Goal: Task Accomplishment & Management: Manage account settings

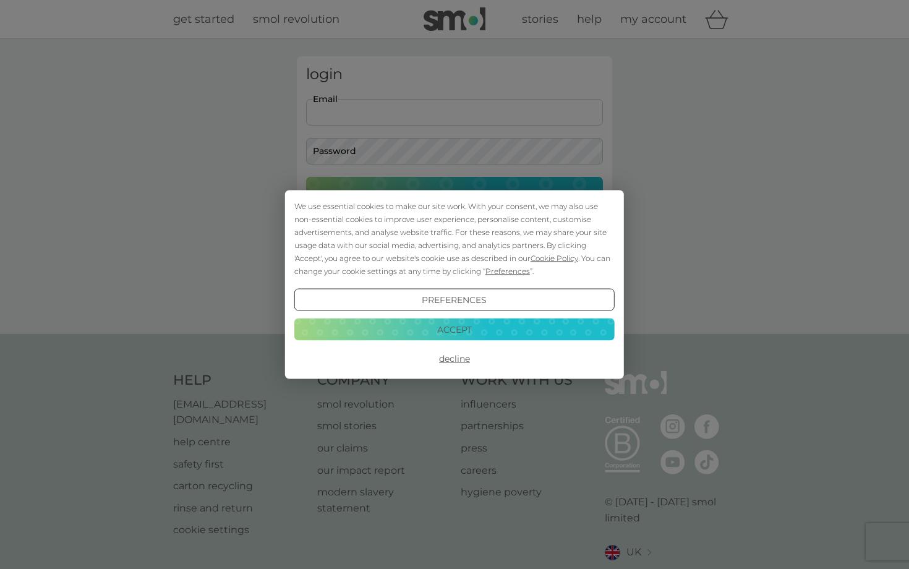
type input "philjoiner1@gmail.com"
click at [455, 194] on button "Login" at bounding box center [454, 195] width 297 height 36
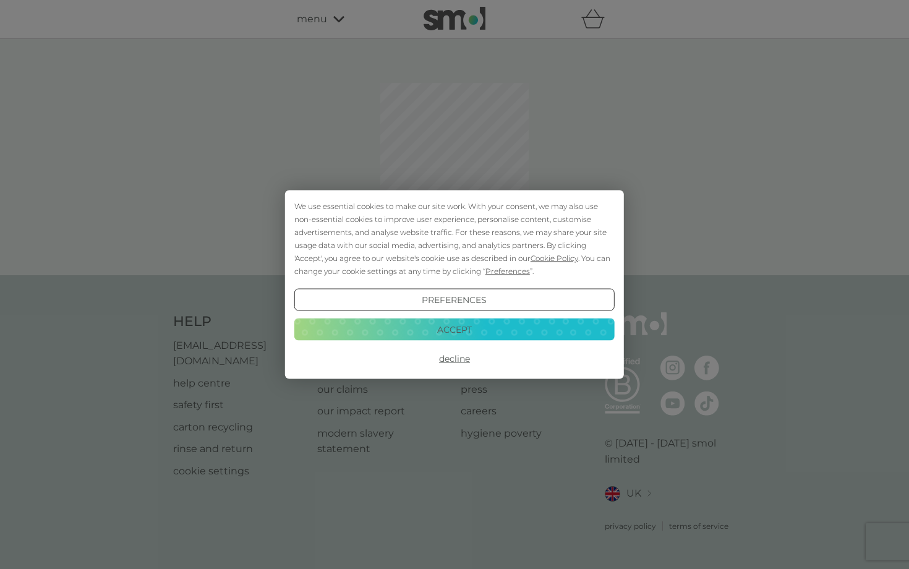
click at [450, 358] on button "Decline" at bounding box center [454, 359] width 320 height 22
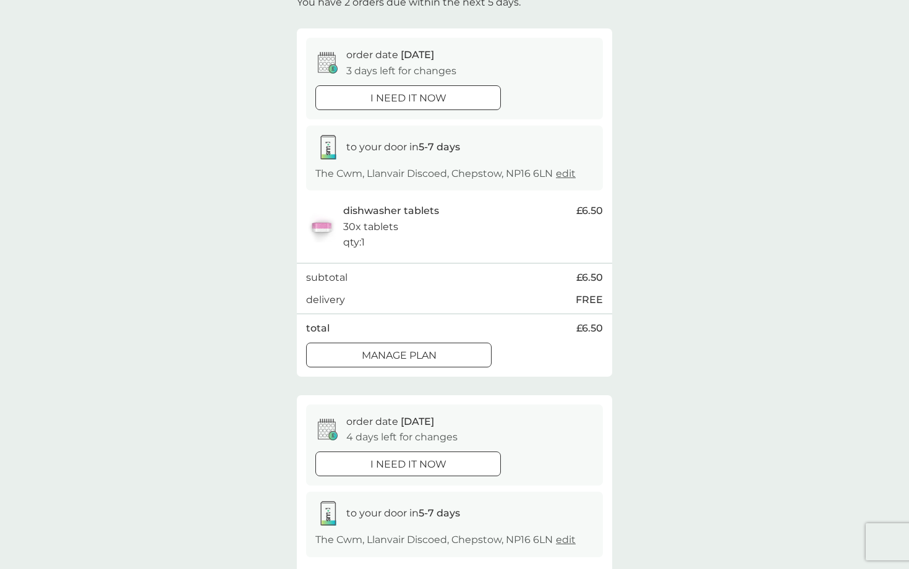
scroll to position [93, 0]
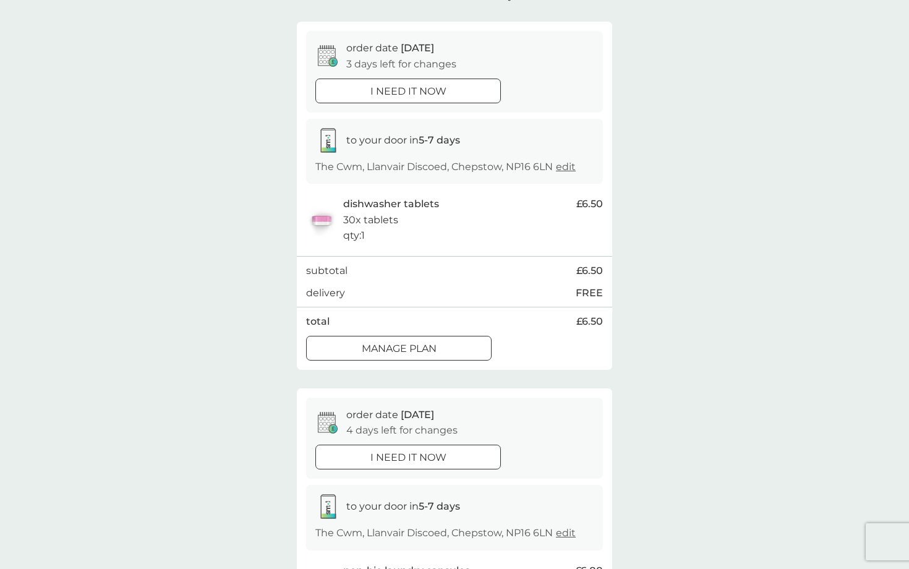
click at [413, 343] on div at bounding box center [399, 348] width 45 height 13
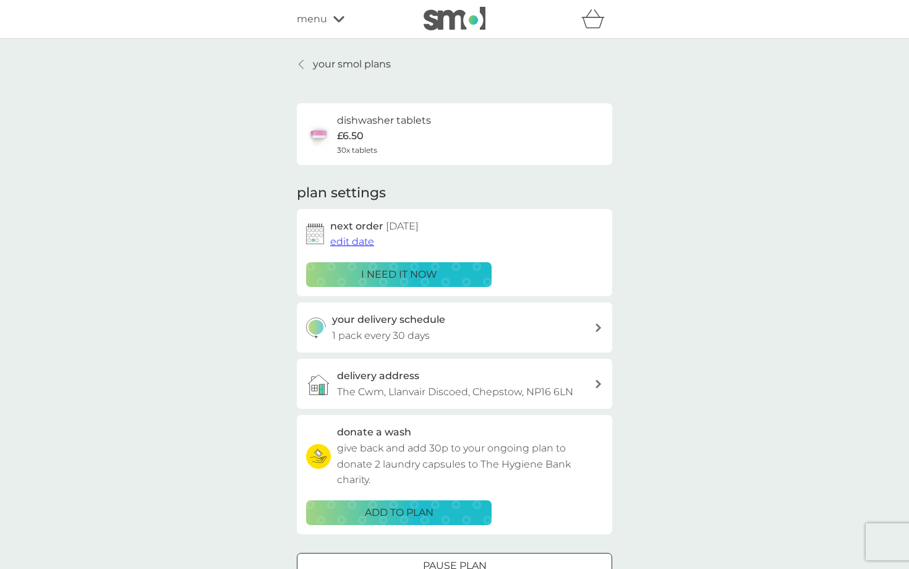
click at [358, 241] on span "edit date" at bounding box center [352, 242] width 44 height 12
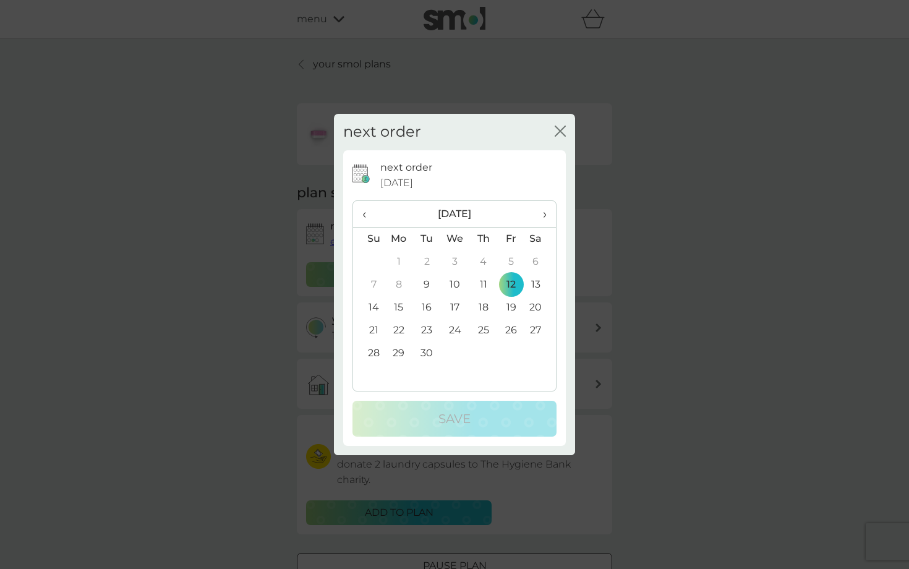
click at [547, 209] on span "›" at bounding box center [540, 214] width 12 height 26
click at [396, 304] on td "13" at bounding box center [399, 307] width 28 height 23
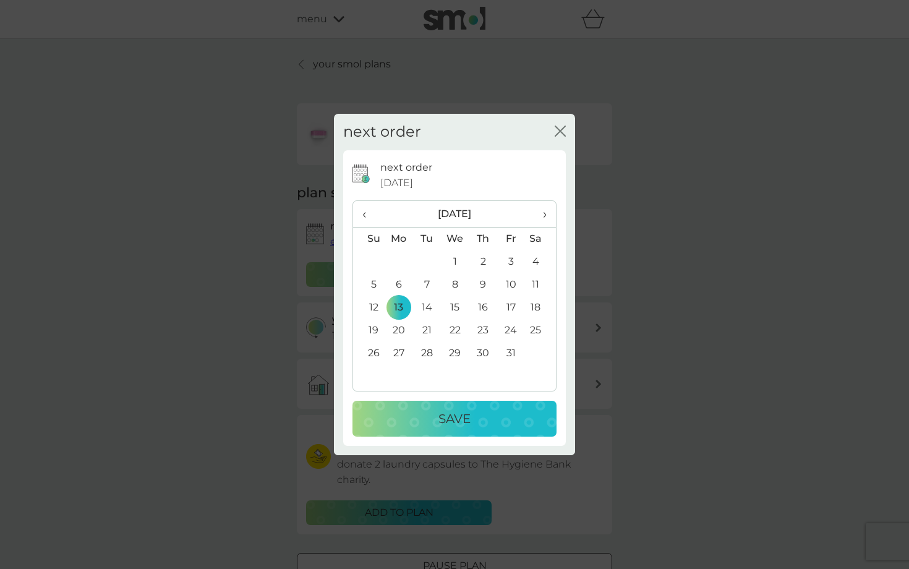
click at [463, 417] on p "Save" at bounding box center [455, 419] width 32 height 20
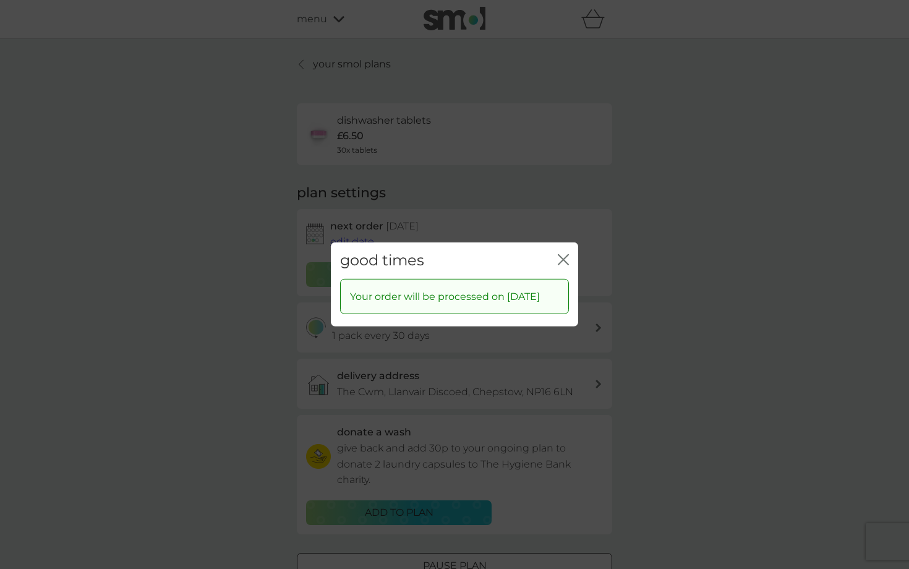
click at [565, 255] on icon "close" at bounding box center [565, 260] width 5 height 10
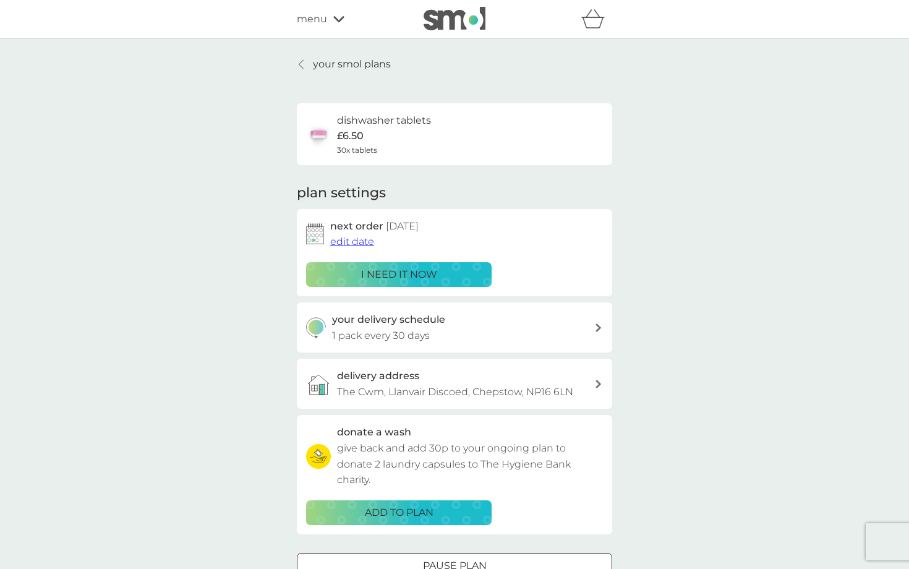
click at [351, 64] on p "your smol plans" at bounding box center [352, 64] width 78 height 16
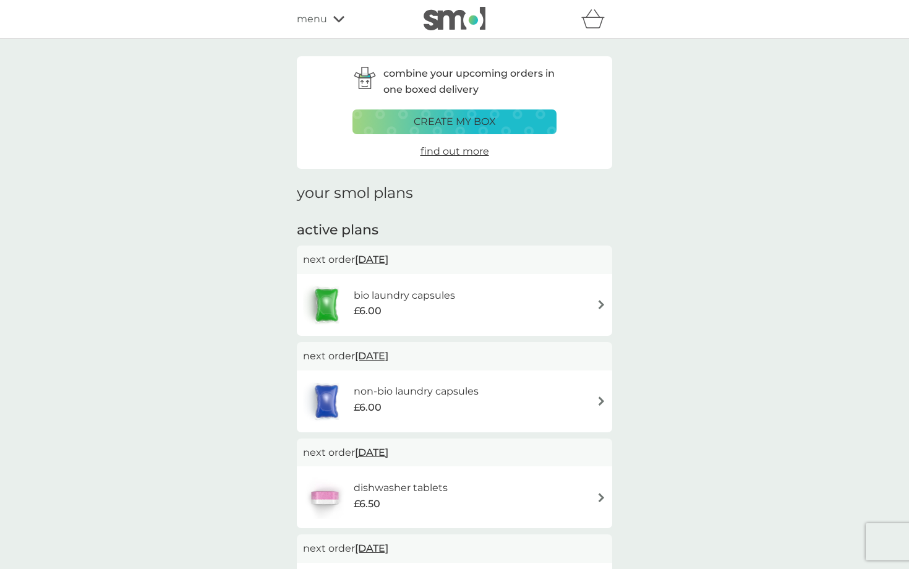
click at [382, 257] on span "[DATE]" at bounding box center [371, 259] width 33 height 24
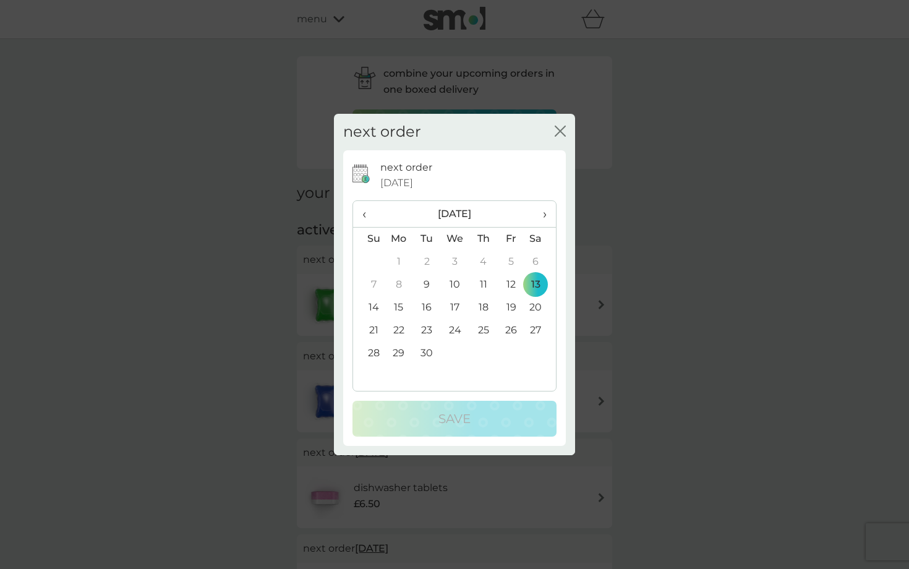
click at [543, 211] on span "›" at bounding box center [540, 214] width 12 height 26
click at [399, 307] on td "13" at bounding box center [399, 307] width 28 height 23
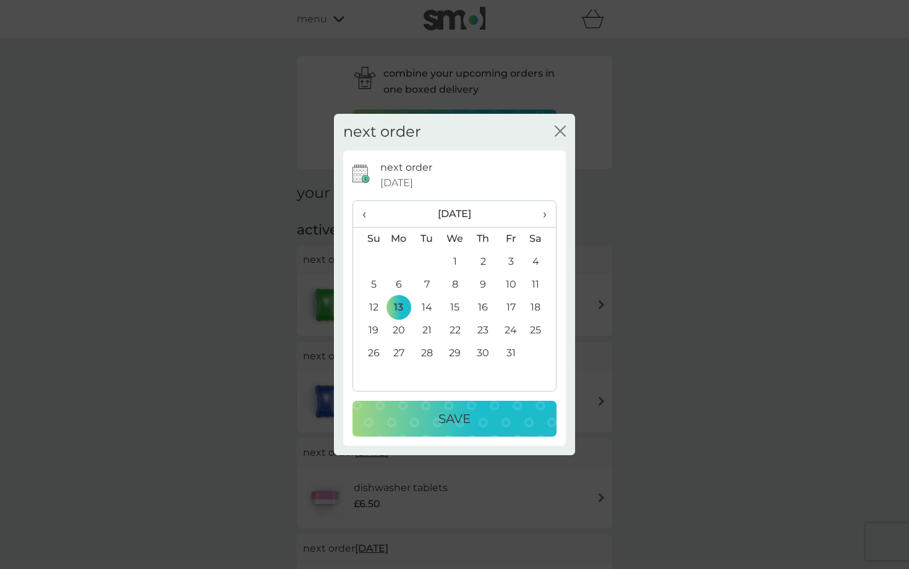
click at [448, 414] on p "Save" at bounding box center [455, 419] width 32 height 20
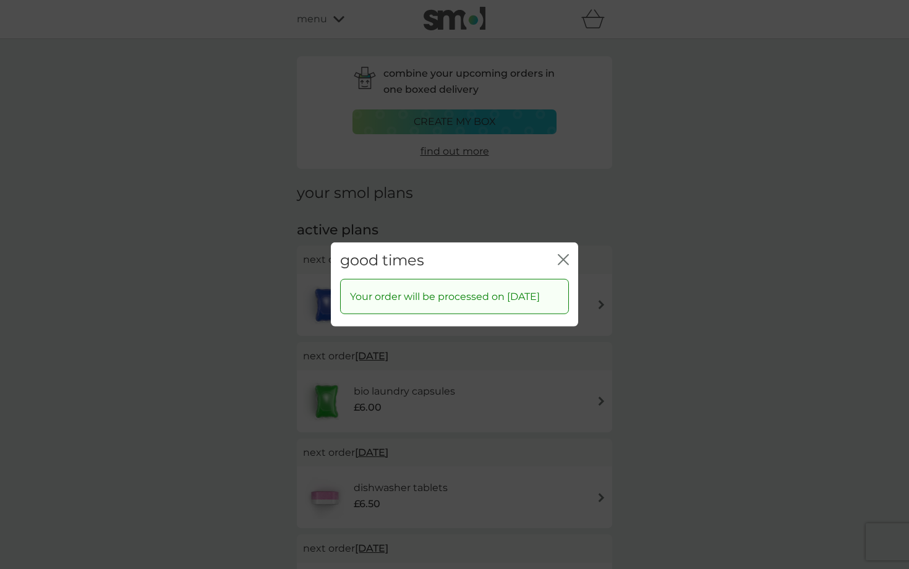
click at [561, 255] on icon "close" at bounding box center [561, 260] width 5 height 10
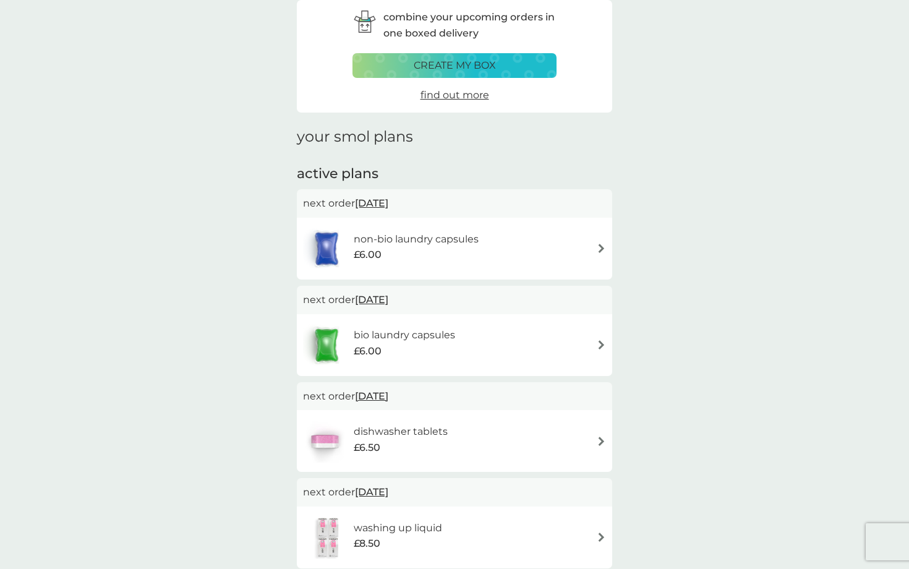
scroll to position [62, 0]
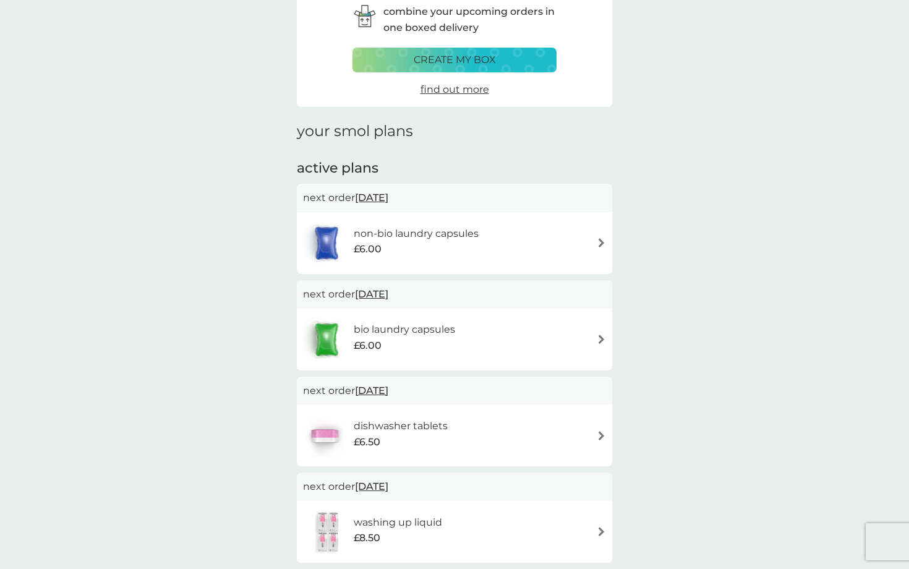
click at [384, 200] on span "[DATE]" at bounding box center [371, 198] width 33 height 24
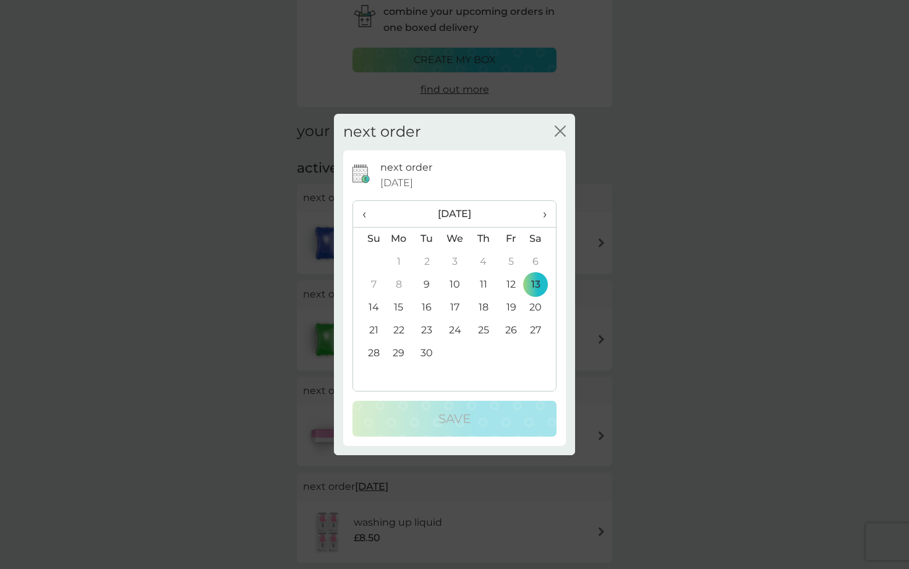
click at [544, 213] on span "›" at bounding box center [540, 214] width 12 height 26
click at [402, 304] on td "13" at bounding box center [399, 307] width 28 height 23
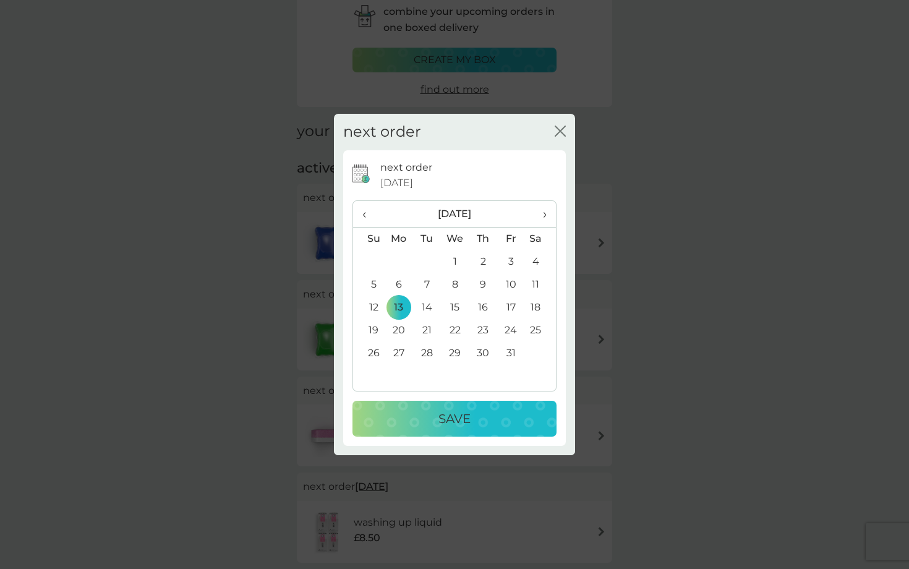
click at [456, 414] on p "Save" at bounding box center [455, 419] width 32 height 20
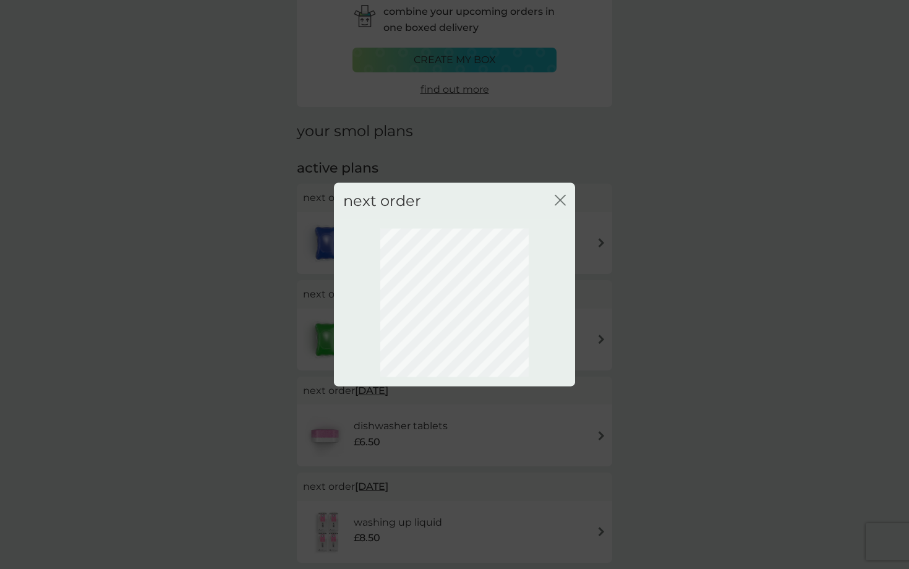
scroll to position [0, 0]
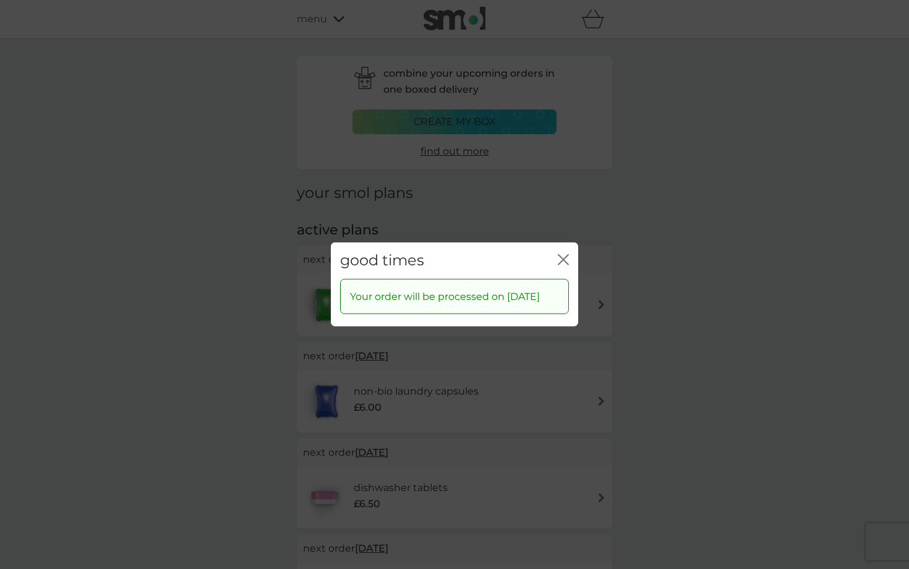
click at [565, 255] on icon "close" at bounding box center [565, 260] width 5 height 10
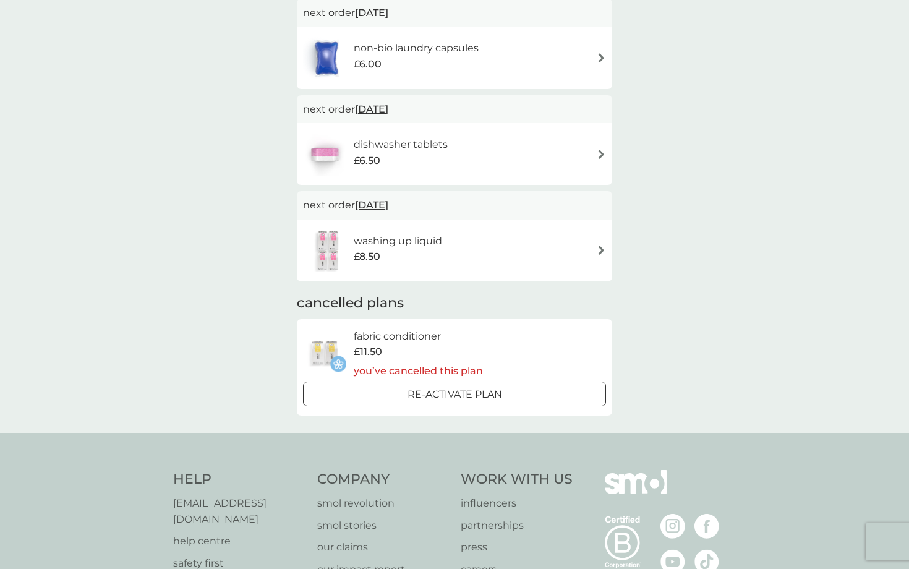
scroll to position [346, 0]
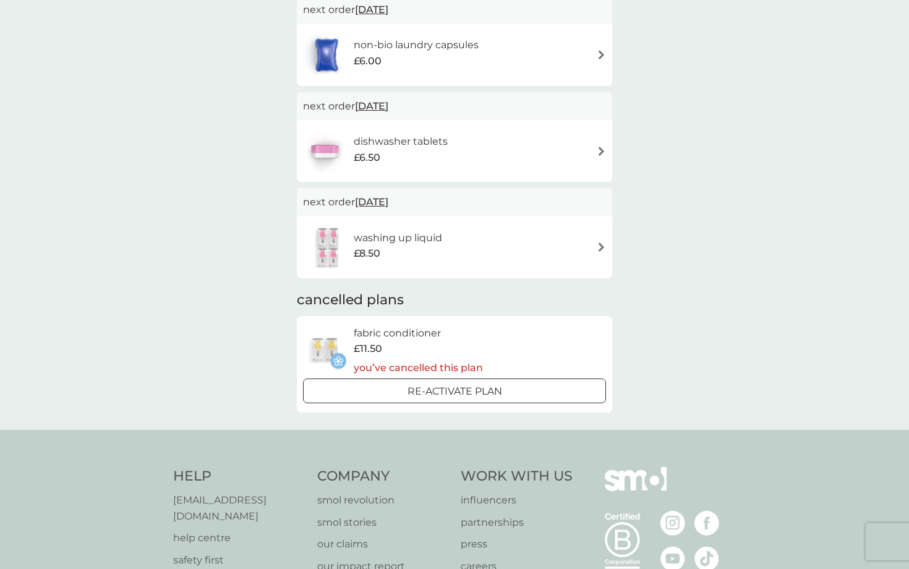
click at [388, 199] on span "[DATE]" at bounding box center [371, 202] width 33 height 24
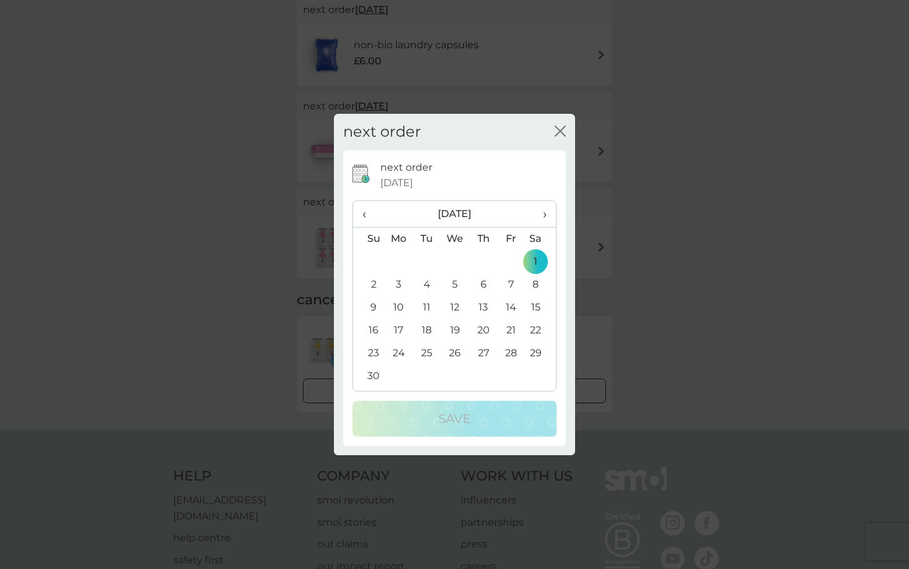
click at [543, 213] on span "›" at bounding box center [540, 214] width 12 height 26
click at [400, 284] on td "5" at bounding box center [399, 284] width 28 height 23
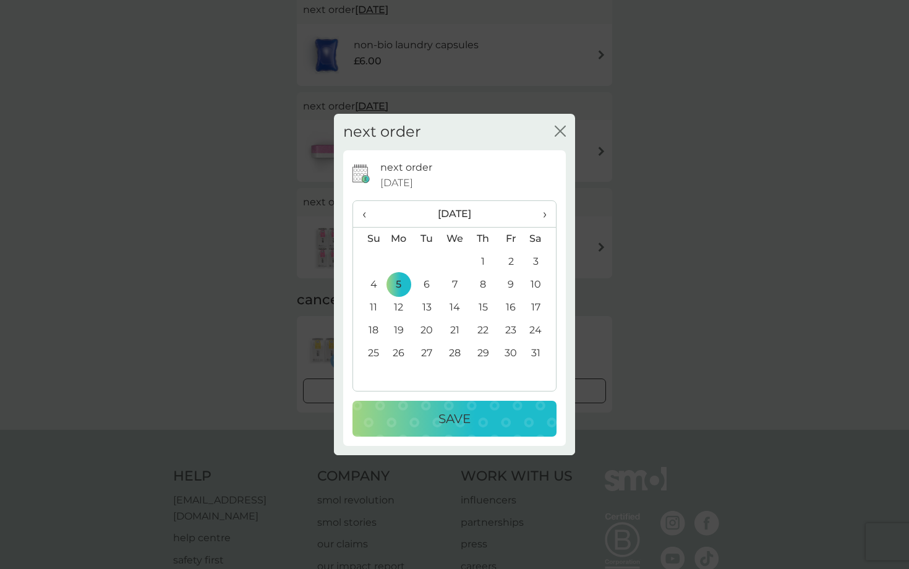
click at [466, 416] on p "Save" at bounding box center [455, 419] width 32 height 20
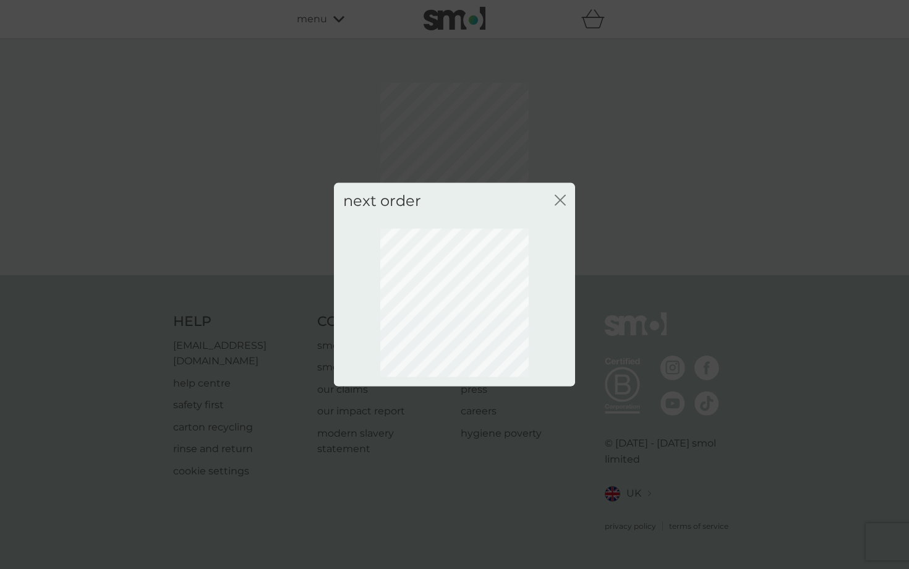
scroll to position [0, 0]
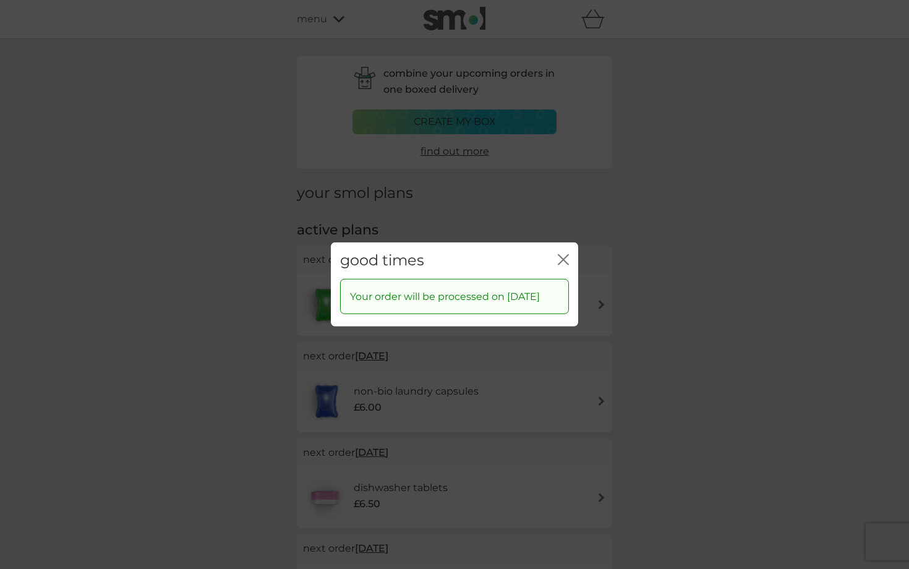
click at [562, 254] on icon "close" at bounding box center [563, 259] width 11 height 11
